Goal: Understand process/instructions: Learn how to perform a task or action

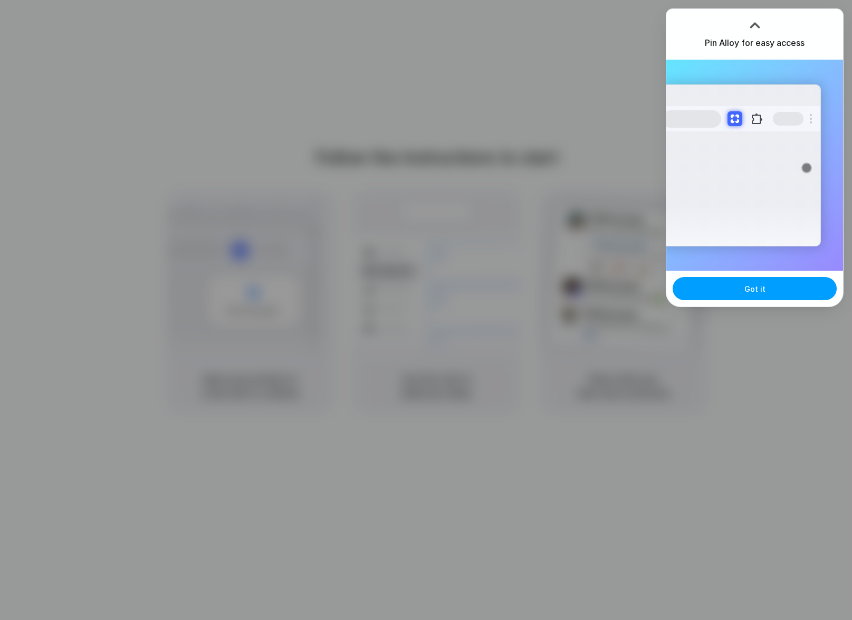
click at [755, 292] on span "Got it" at bounding box center [755, 288] width 21 height 11
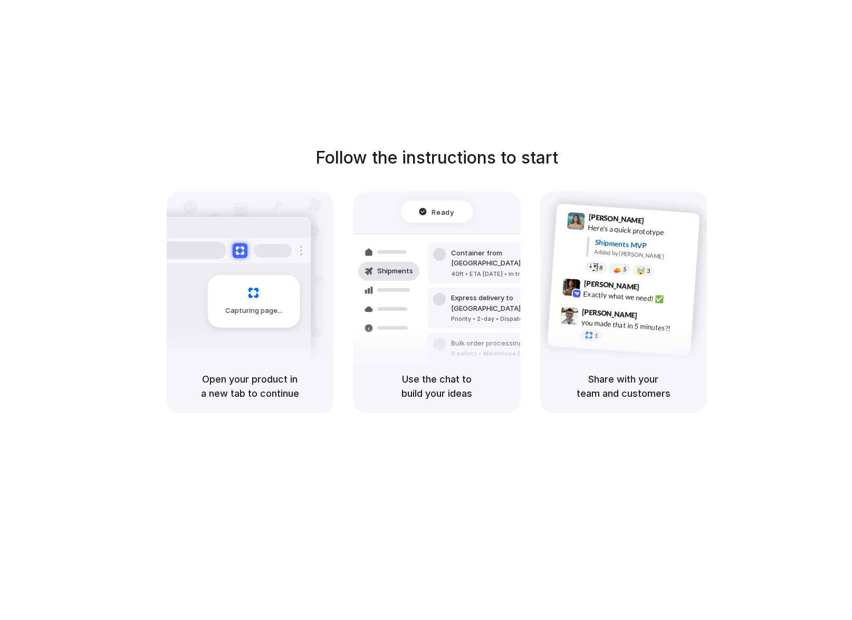
click at [792, 339] on div "Follow the instructions to start Capturing page Open your product in a new tab …" at bounding box center [437, 279] width 852 height 268
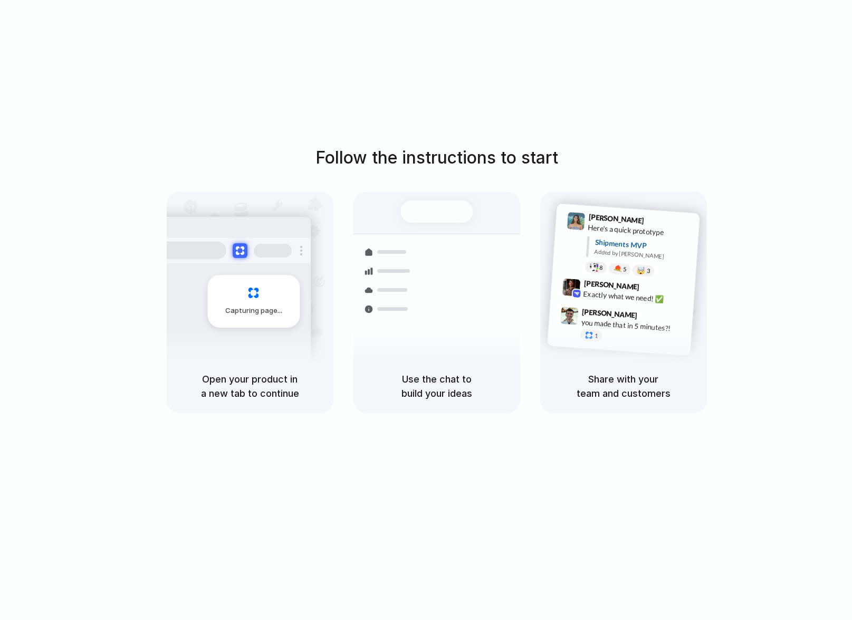
click at [587, 369] on div "Share with your team and customers" at bounding box center [623, 386] width 167 height 54
click at [723, 89] on div "Follow the instructions to start Capturing page Open your product in a new tab …" at bounding box center [436, 320] width 873 height 641
click at [657, 82] on div "Follow the instructions to start Capturing page Open your product in a new tab …" at bounding box center [436, 320] width 873 height 641
click at [466, 154] on h1 "Follow the instructions to start" at bounding box center [437, 157] width 243 height 25
drag, startPoint x: 640, startPoint y: 147, endPoint x: 622, endPoint y: 155, distance: 18.9
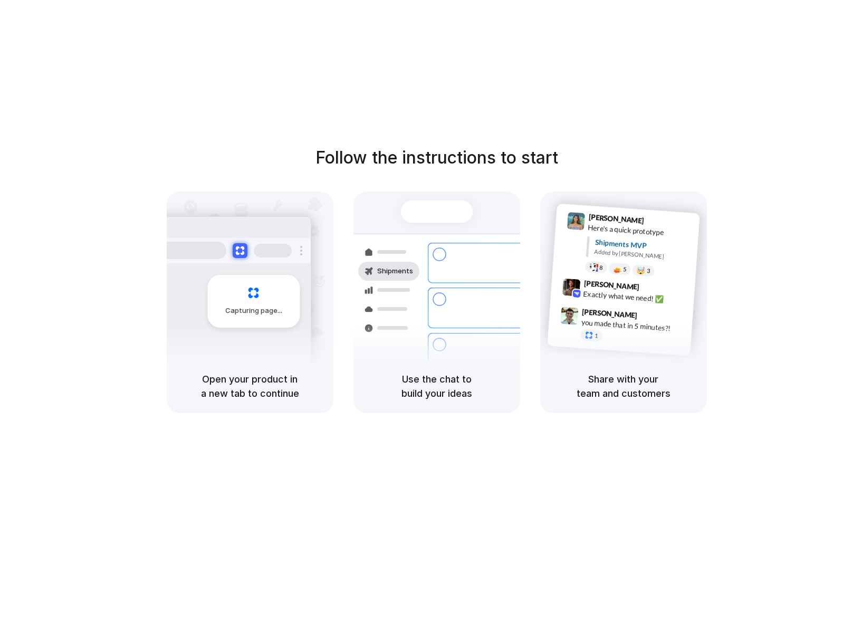
click at [640, 147] on div "Follow the instructions to start Capturing page Open your product in a new tab …" at bounding box center [437, 279] width 852 height 268
